Goal: Task Accomplishment & Management: Use online tool/utility

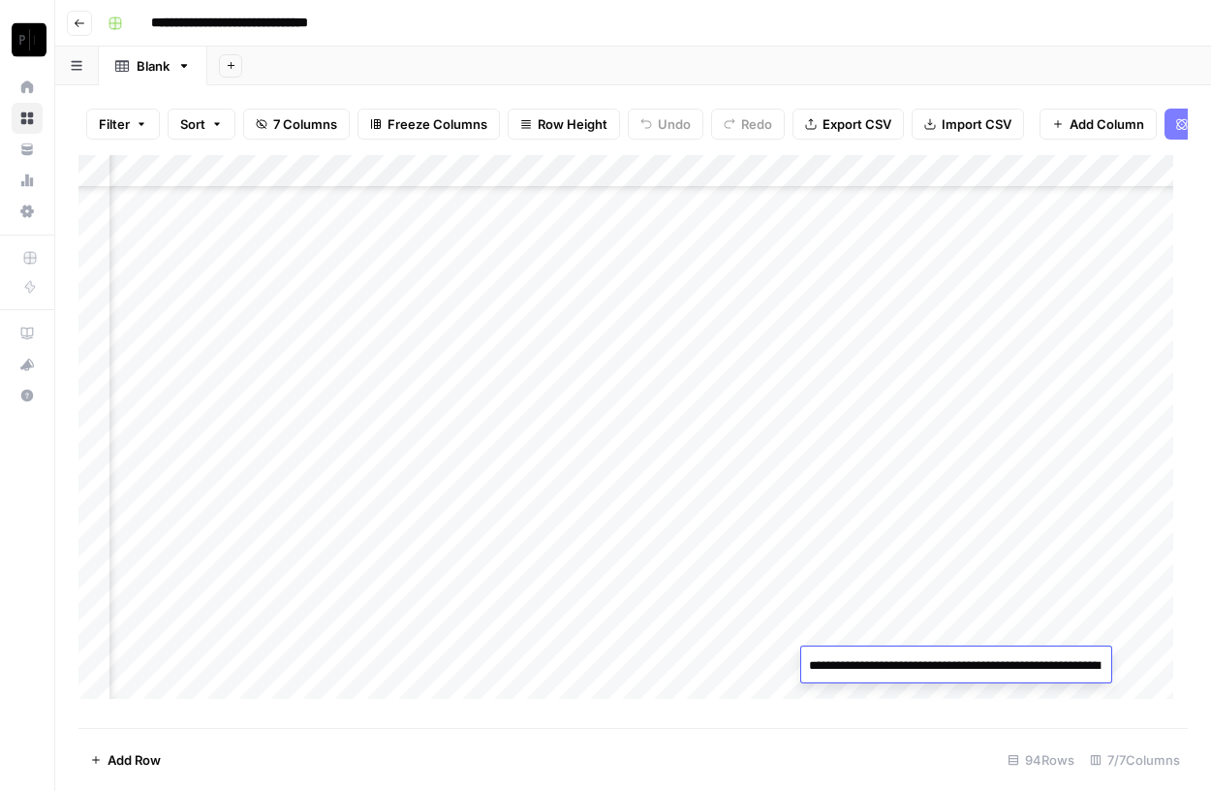
click at [702, 580] on div "Add Column" at bounding box center [632, 434] width 1109 height 558
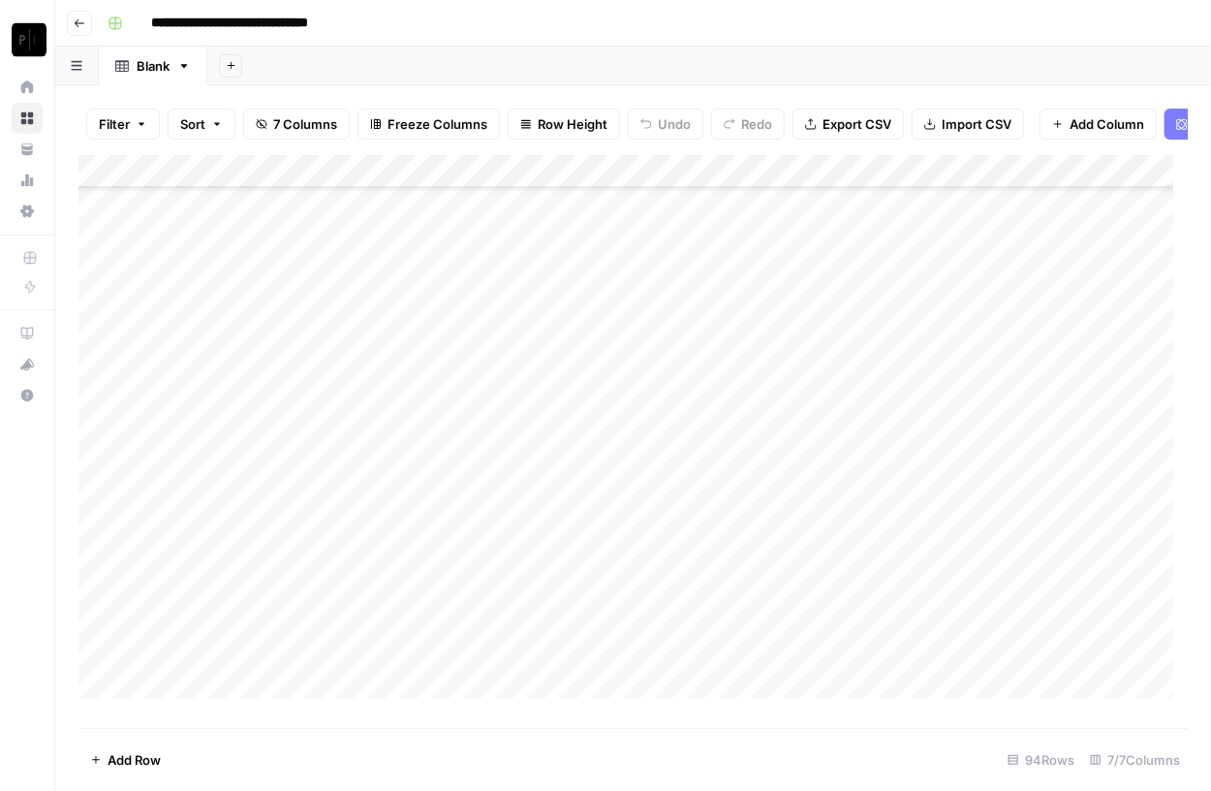
scroll to position [2617, 0]
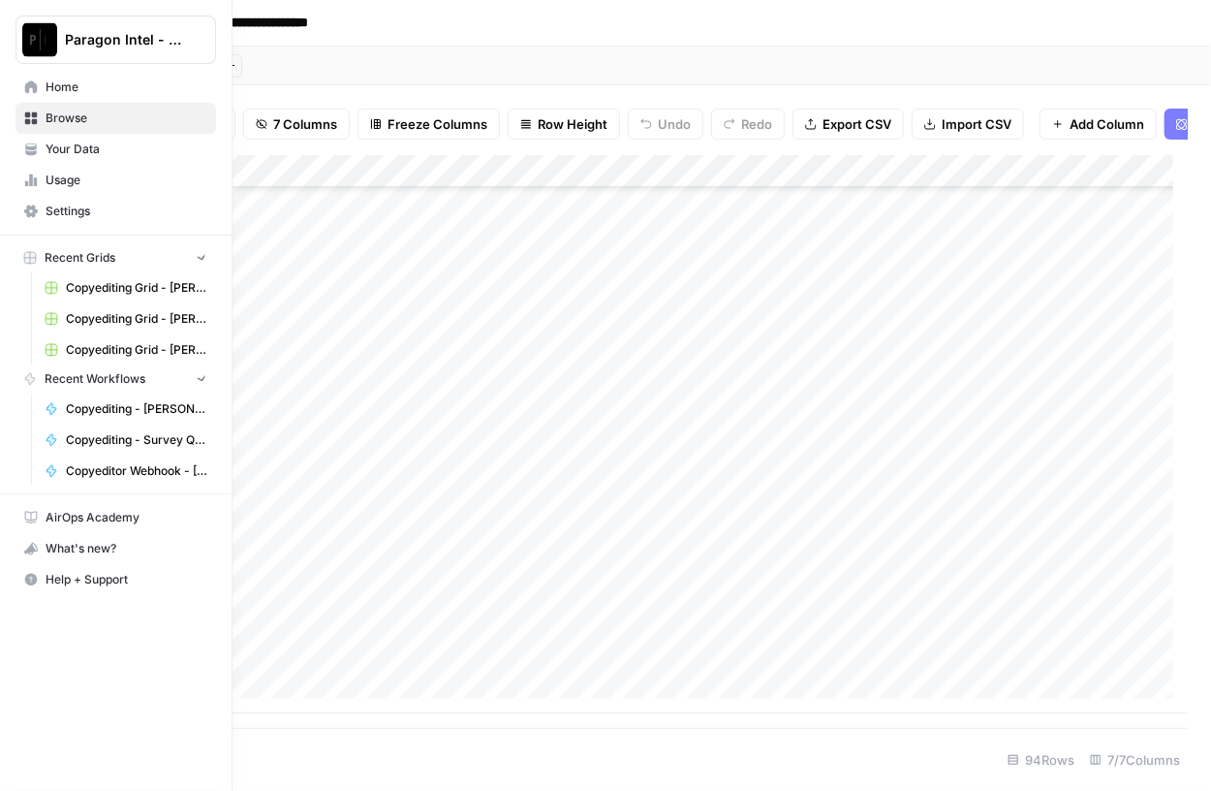
click at [32, 47] on img "Workspace: Paragon Intel - Copyediting" at bounding box center [39, 39] width 35 height 35
click at [36, 40] on img "Workspace: Paragon Intel - Copyediting" at bounding box center [39, 39] width 35 height 35
click at [105, 123] on span "Browse" at bounding box center [127, 117] width 162 height 17
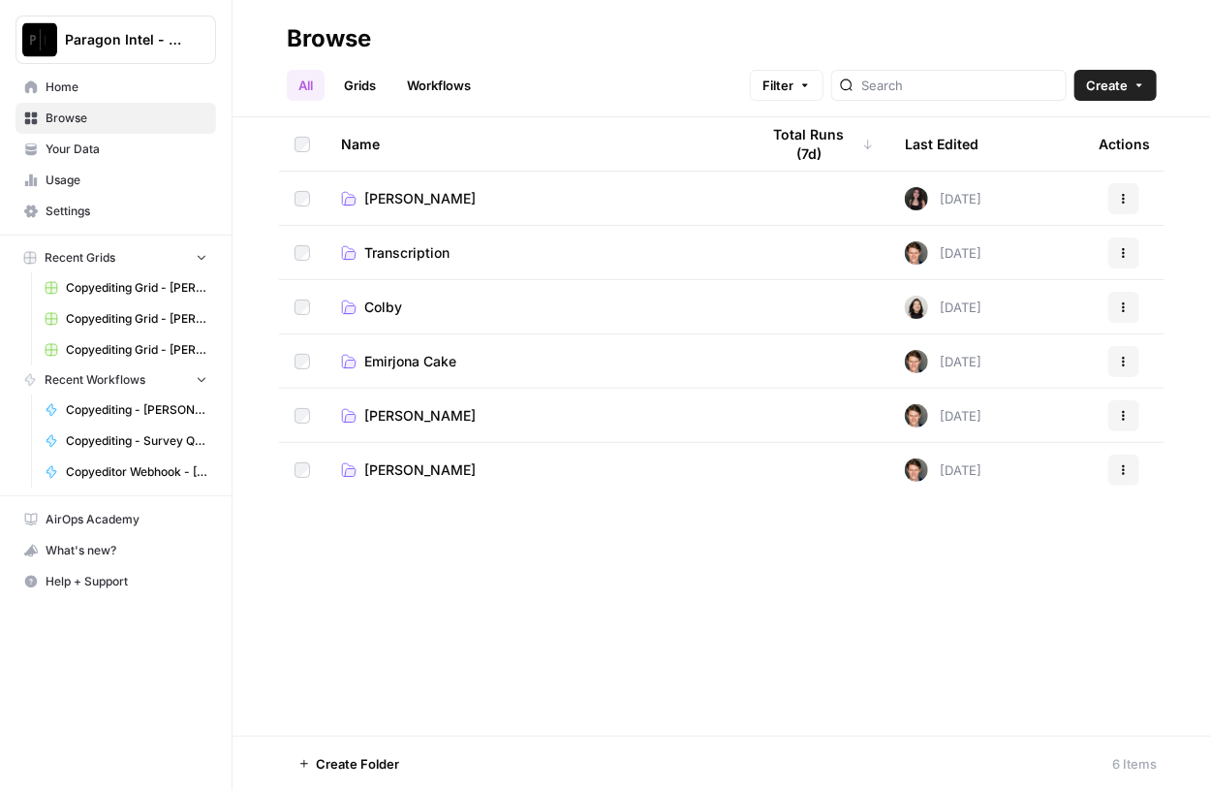
click at [443, 362] on span "Emirjona Cake" at bounding box center [410, 361] width 92 height 19
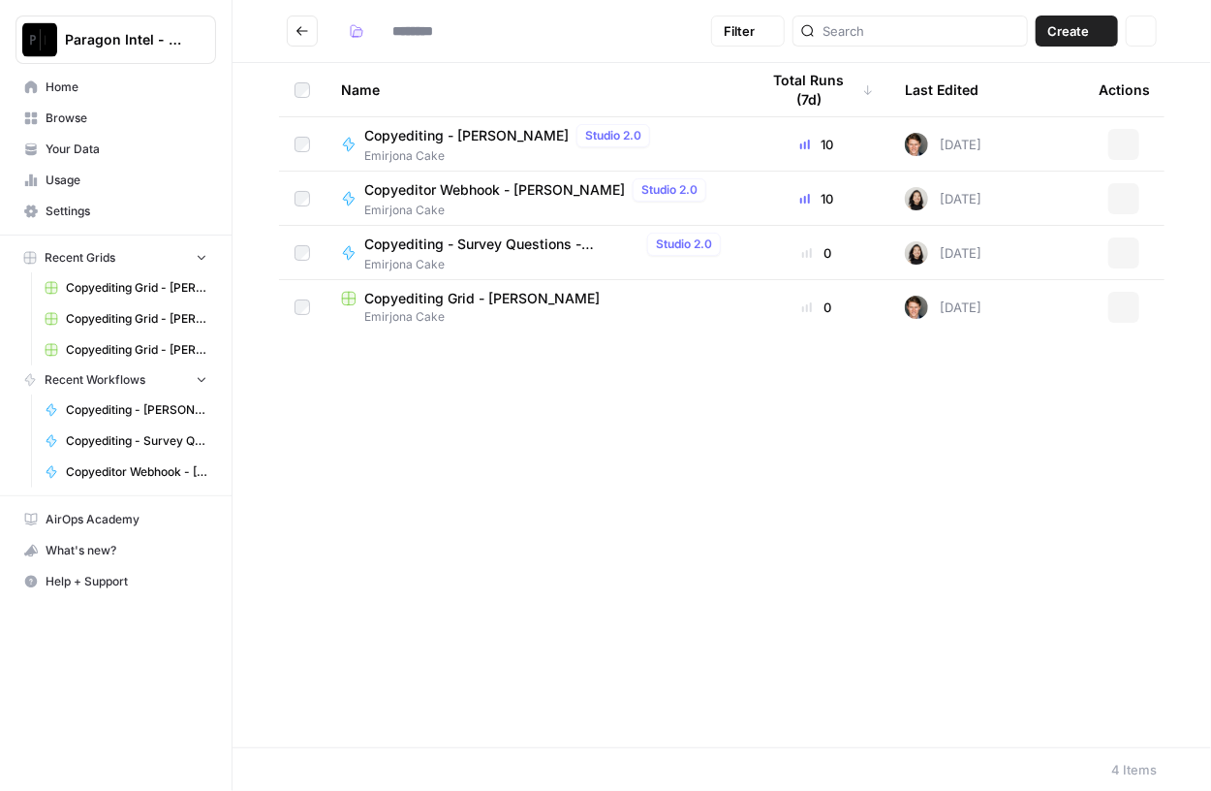
type input "**********"
click at [422, 134] on span "Copyediting - [PERSON_NAME]" at bounding box center [466, 135] width 204 height 19
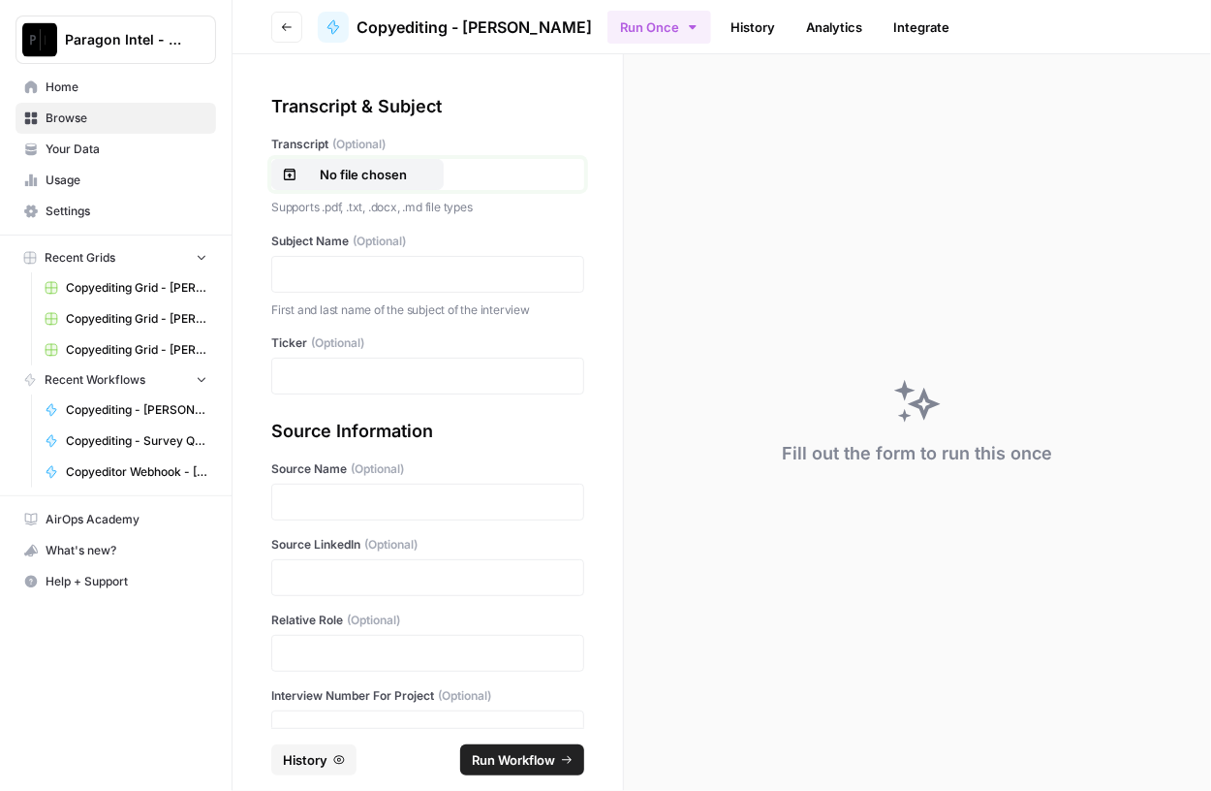
click at [377, 185] on button "No file chosen" at bounding box center [357, 174] width 172 height 31
click at [316, 275] on p at bounding box center [428, 273] width 288 height 19
click at [316, 381] on p at bounding box center [428, 375] width 288 height 19
click at [330, 496] on p at bounding box center [428, 501] width 288 height 19
click at [330, 577] on p at bounding box center [428, 577] width 288 height 19
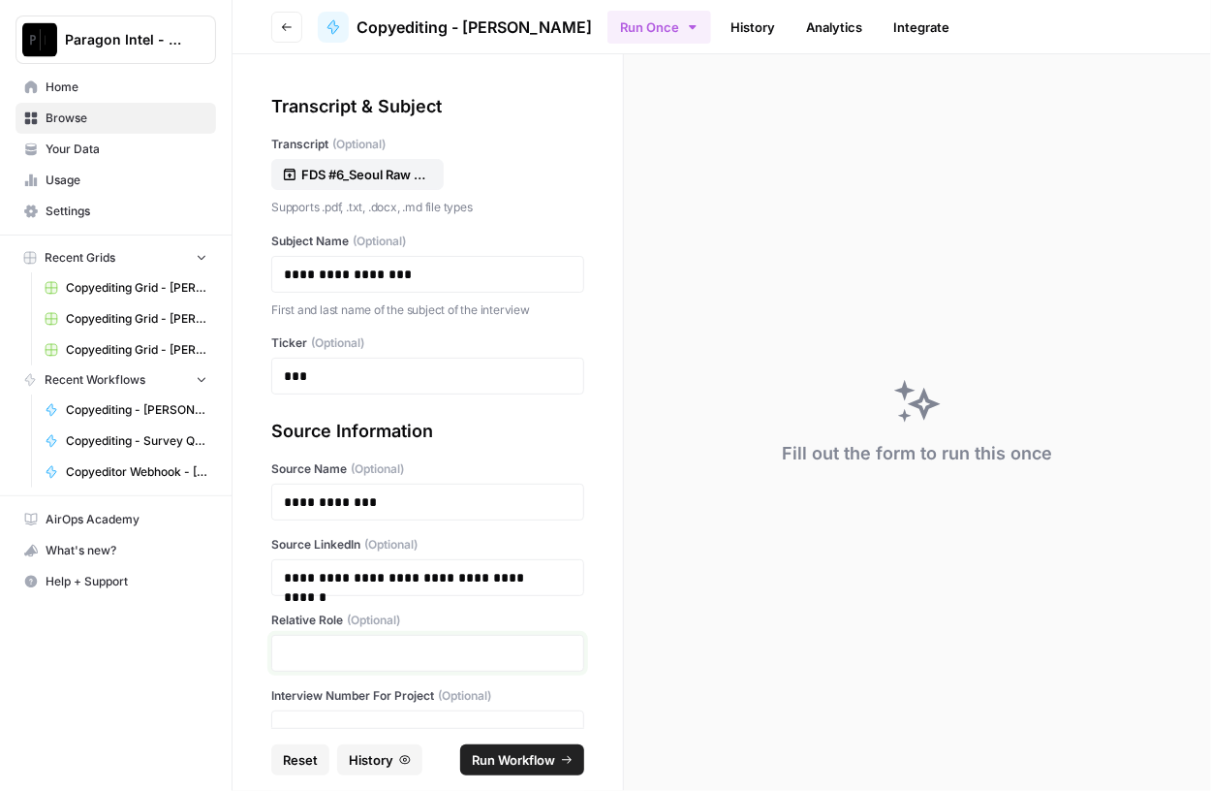
click at [308, 644] on p at bounding box center [428, 652] width 288 height 19
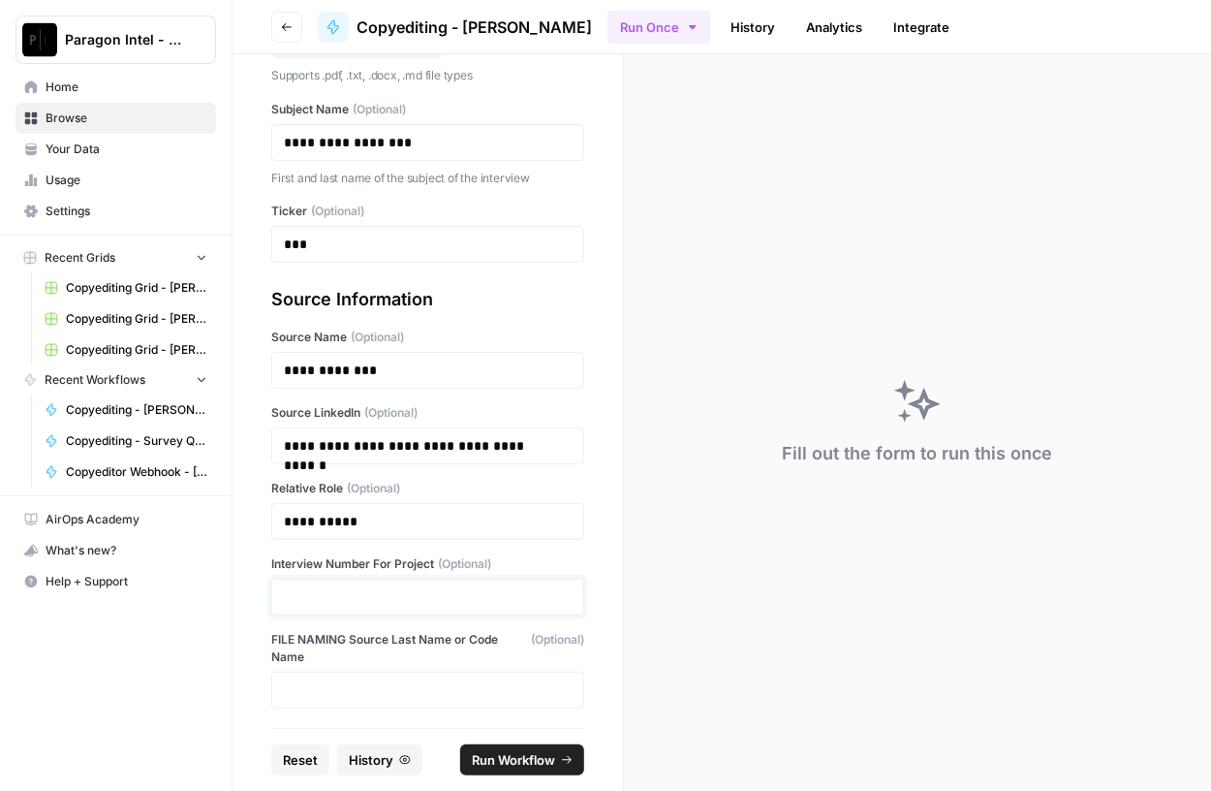
click at [312, 594] on p at bounding box center [428, 596] width 288 height 19
click at [523, 765] on span "Run Workflow" at bounding box center [513, 759] width 83 height 19
